Goal: Find specific page/section: Find specific page/section

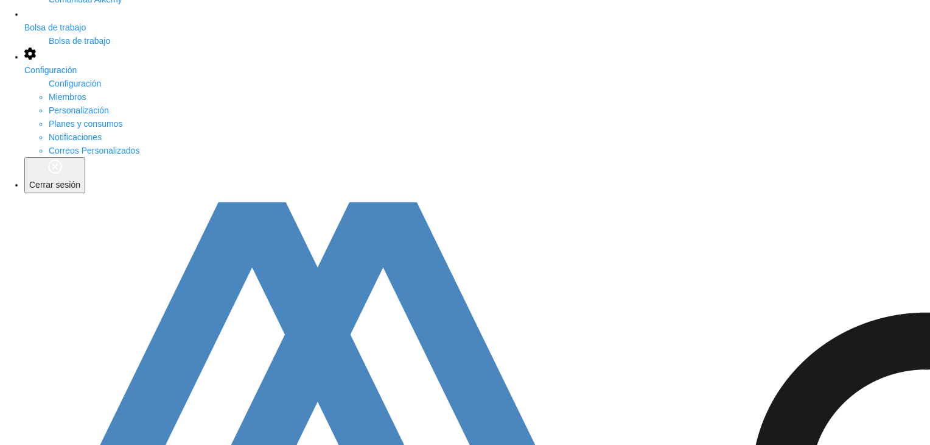
scroll to position [304, 0]
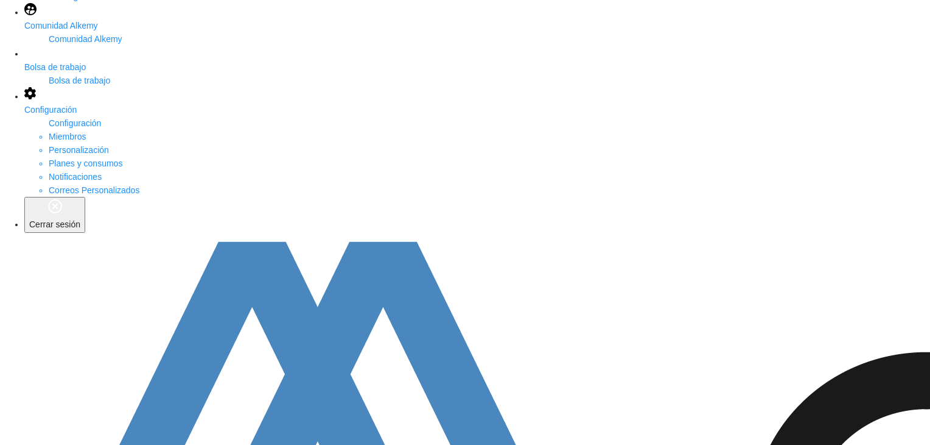
scroll to position [244, 0]
